Goal: Task Accomplishment & Management: Manage account settings

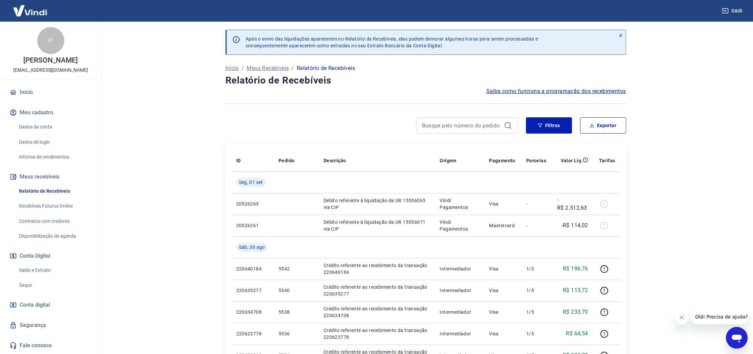
click at [51, 274] on link "Saldo e Extrato" at bounding box center [54, 271] width 77 height 14
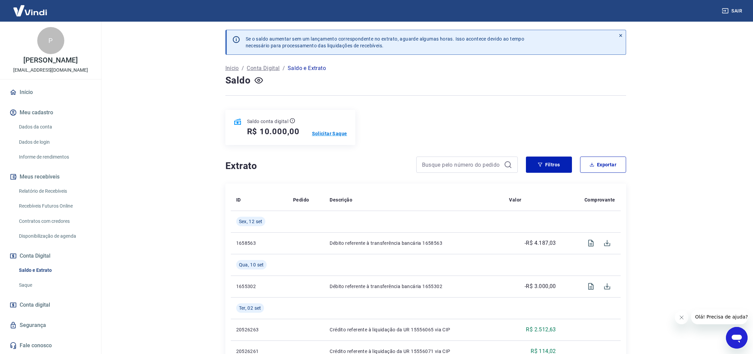
click at [322, 136] on p "Solicitar Saque" at bounding box center [329, 133] width 35 height 7
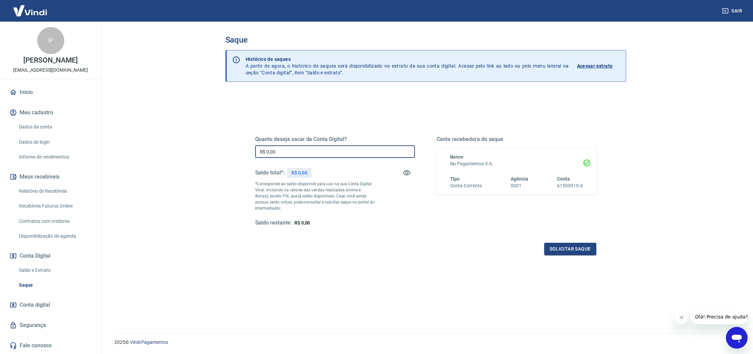
click at [326, 152] on input "R$ 0,00" at bounding box center [335, 152] width 160 height 13
type input "R$ 10.000,00"
click at [578, 247] on button "Solicitar saque" at bounding box center [570, 249] width 52 height 13
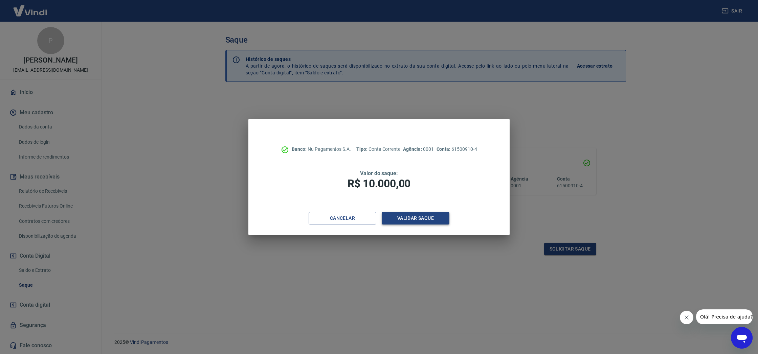
click at [428, 218] on button "Validar saque" at bounding box center [416, 218] width 68 height 13
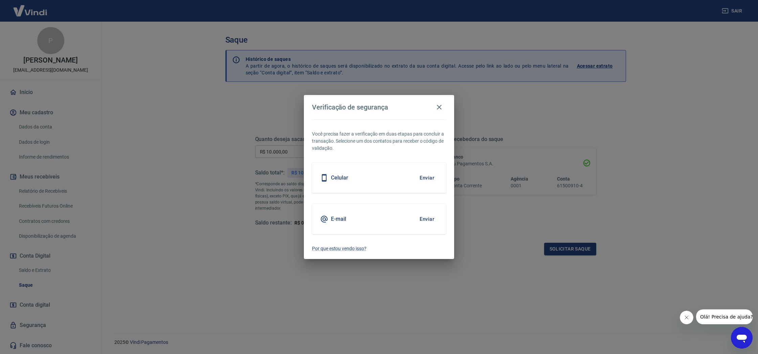
click at [434, 218] on button "Enviar" at bounding box center [427, 219] width 22 height 14
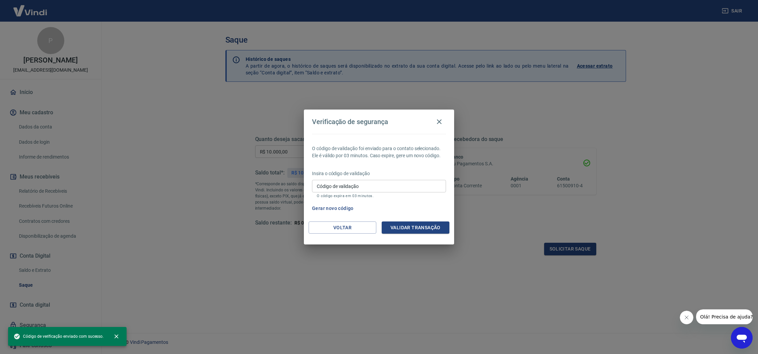
click at [353, 187] on div "Código de validação Código de validação O código expira em 03 minutos." at bounding box center [379, 189] width 134 height 18
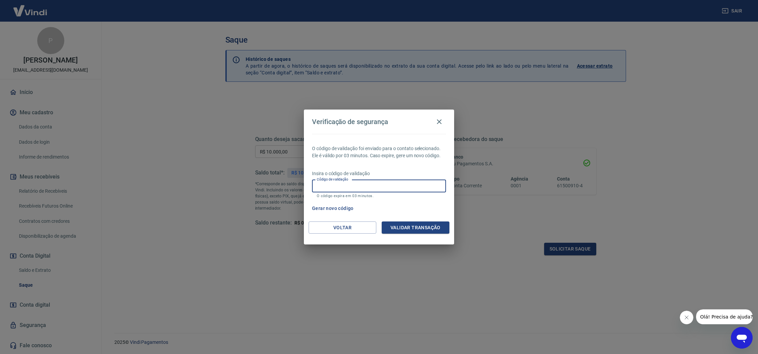
type input "2"
type input "399147"
click at [439, 232] on button "Validar transação" at bounding box center [416, 228] width 68 height 13
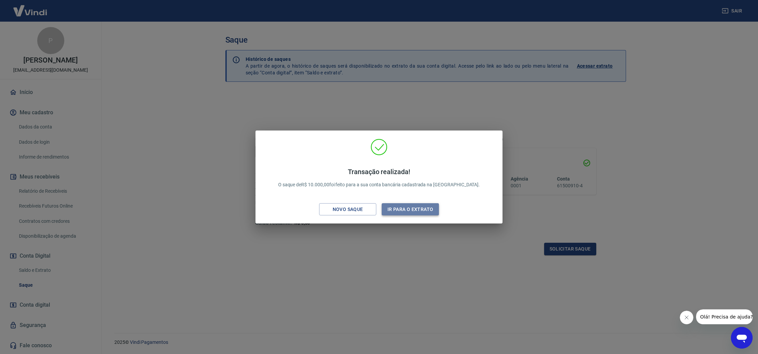
click at [400, 211] on button "Ir para o extrato" at bounding box center [410, 209] width 57 height 13
